Goal: Find contact information: Find contact information

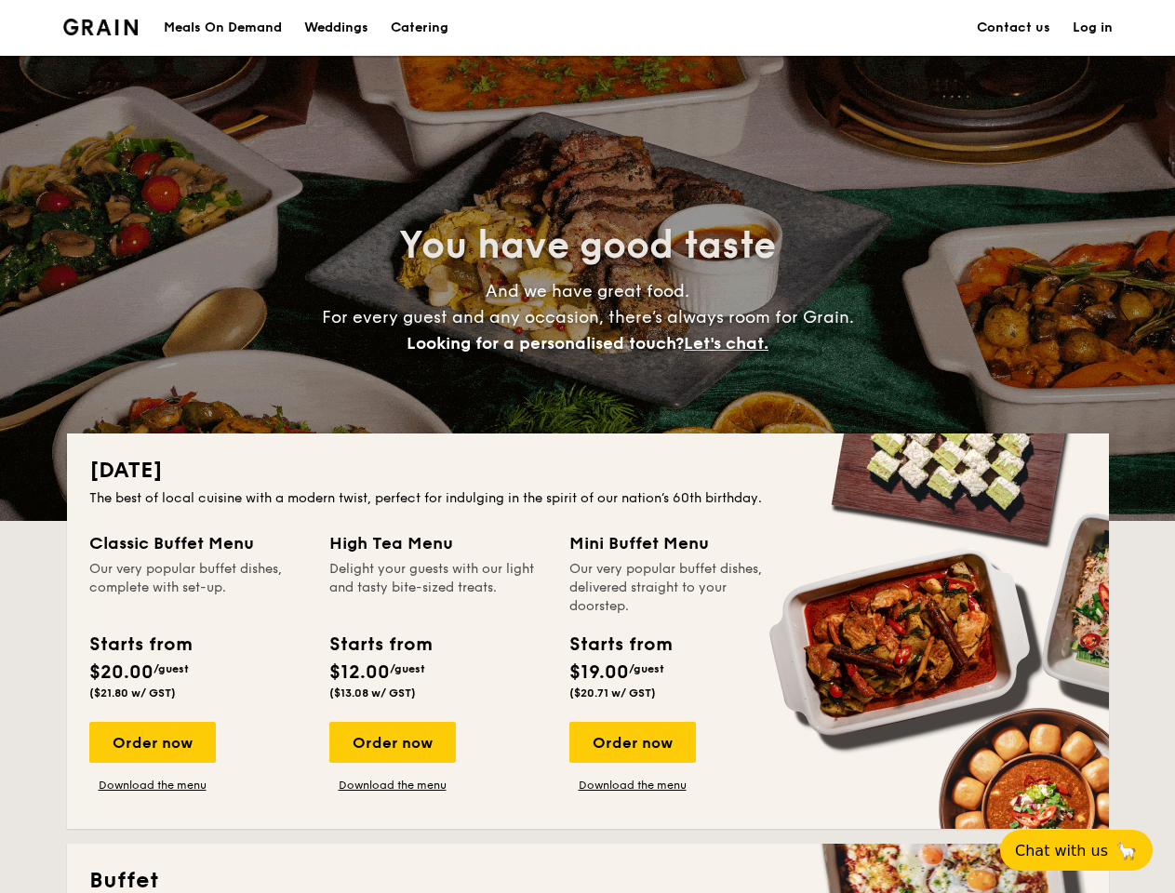
click at [587, 446] on div "[DATE] The best of local cuisine with a modern twist, perfect for indulging in …" at bounding box center [588, 630] width 1042 height 395
click at [1092, 28] on link "Log in" at bounding box center [1092, 28] width 40 height 56
click at [731, 343] on span "Let's chat." at bounding box center [726, 343] width 85 height 20
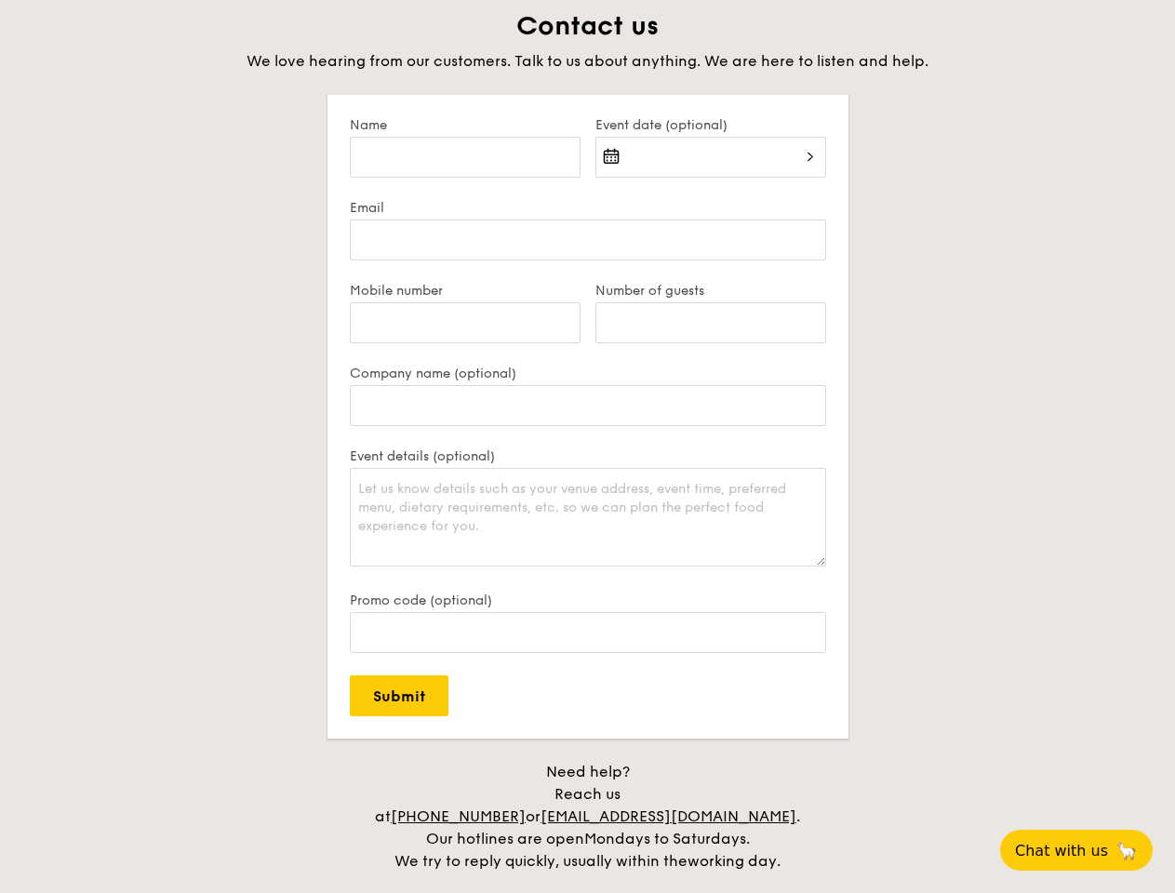
click at [1086, 850] on span "Chat with us" at bounding box center [1061, 851] width 93 height 18
